Goal: Communication & Community: Answer question/provide support

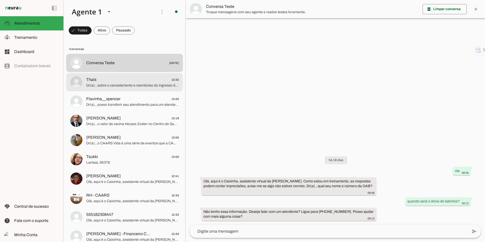
click at [115, 72] on md-item "Thaís 13:32 Dr(a)., sobre o cancelamento e reembolso do ingresso da Festa do Ru…" at bounding box center [124, 63] width 117 height 18
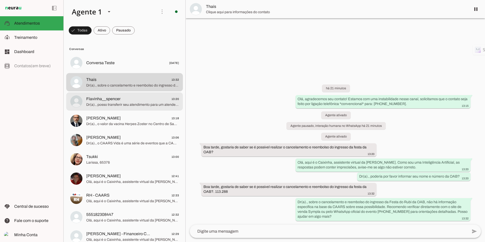
click at [101, 103] on span "Dr(a)., posso transferir seu atendimento para um atendente humano agora? Por fa…" at bounding box center [132, 104] width 93 height 5
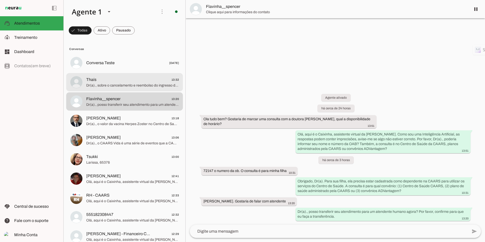
click at [97, 85] on span "Dr(a)., sobre o cancelamento e reembolso do ingresso da Festa do Rubi da OAB, n…" at bounding box center [132, 85] width 93 height 5
